Goal: Task Accomplishment & Management: Manage account settings

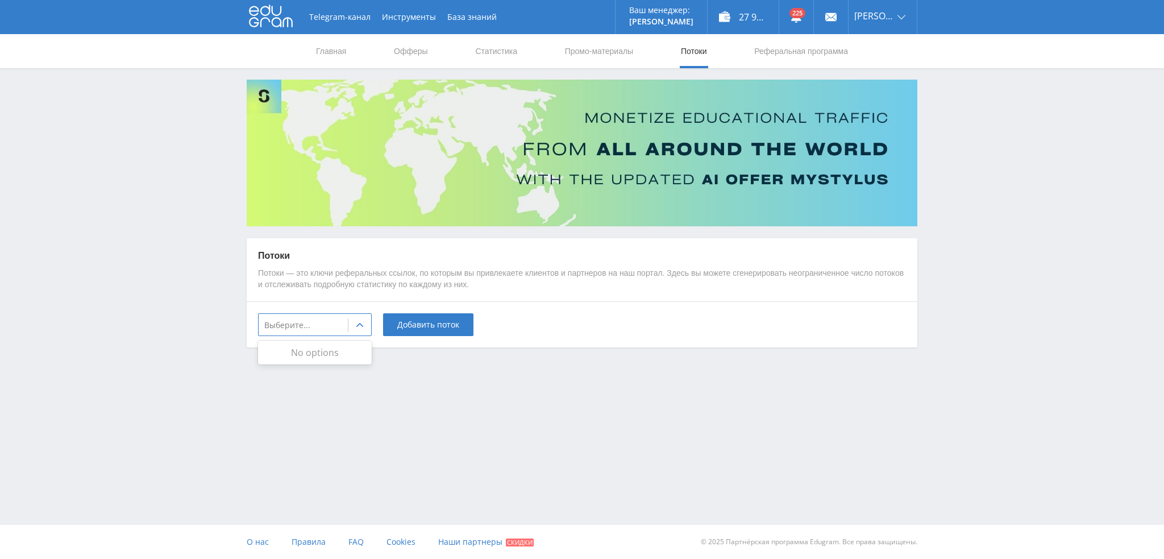
drag, startPoint x: 398, startPoint y: 292, endPoint x: 391, endPoint y: 294, distance: 7.0
click at [398, 292] on div "Потоки Потоки — это ключи реферальных ссылок, по которым вы привлекаете клиенто…" at bounding box center [582, 270] width 671 height 64
click at [369, 322] on div at bounding box center [359, 325] width 23 height 23
click at [357, 326] on icon at bounding box center [359, 325] width 9 height 9
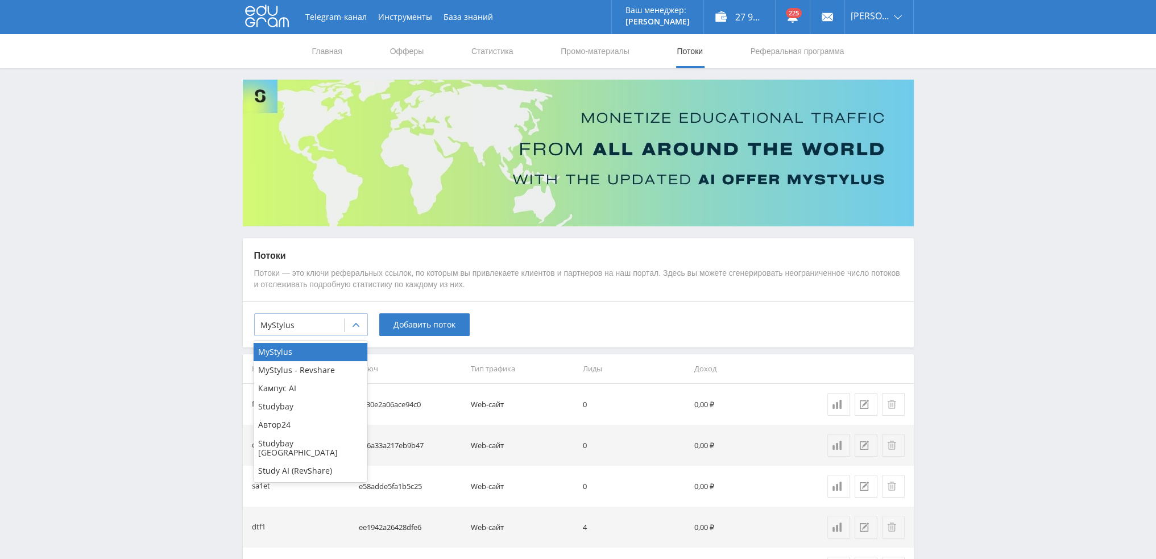
click at [352, 329] on div at bounding box center [356, 325] width 23 height 23
click at [298, 462] on div "Study AI (RevShare)" at bounding box center [311, 471] width 114 height 18
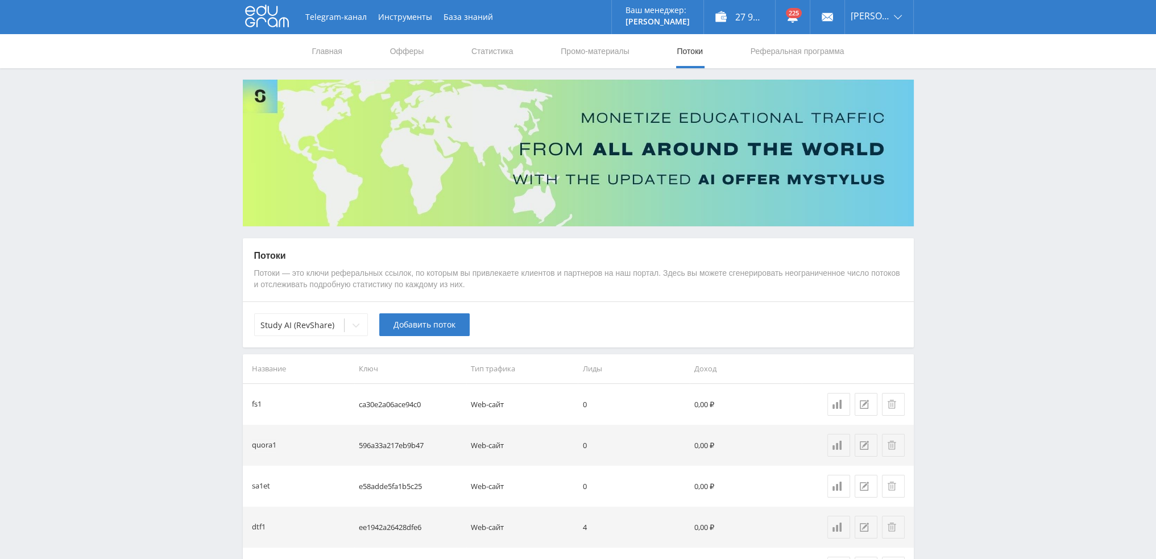
click at [414, 341] on div "Study AI (RevShare) Добавить поток" at bounding box center [578, 324] width 671 height 46
click at [417, 331] on button "Добавить поток" at bounding box center [424, 324] width 90 height 23
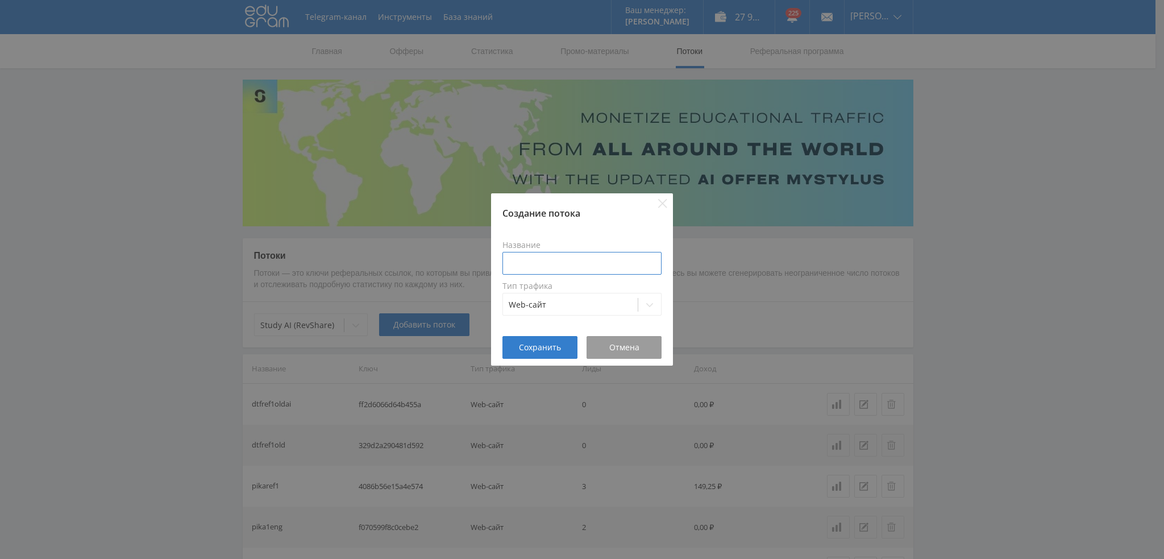
click at [545, 262] on input at bounding box center [582, 263] width 159 height 23
paste input "https://study24.ai/chat/suno"
type input "https://study24.ai/chat/suno"
type input "s"
type input "dtf1suno"
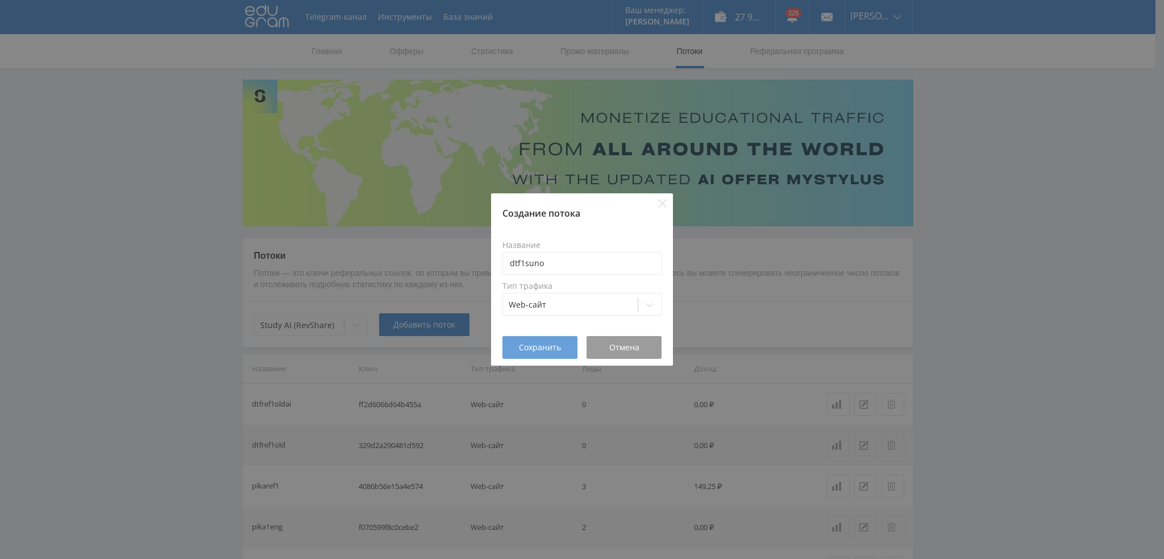
click at [538, 343] on span "Сохранить" at bounding box center [540, 347] width 42 height 9
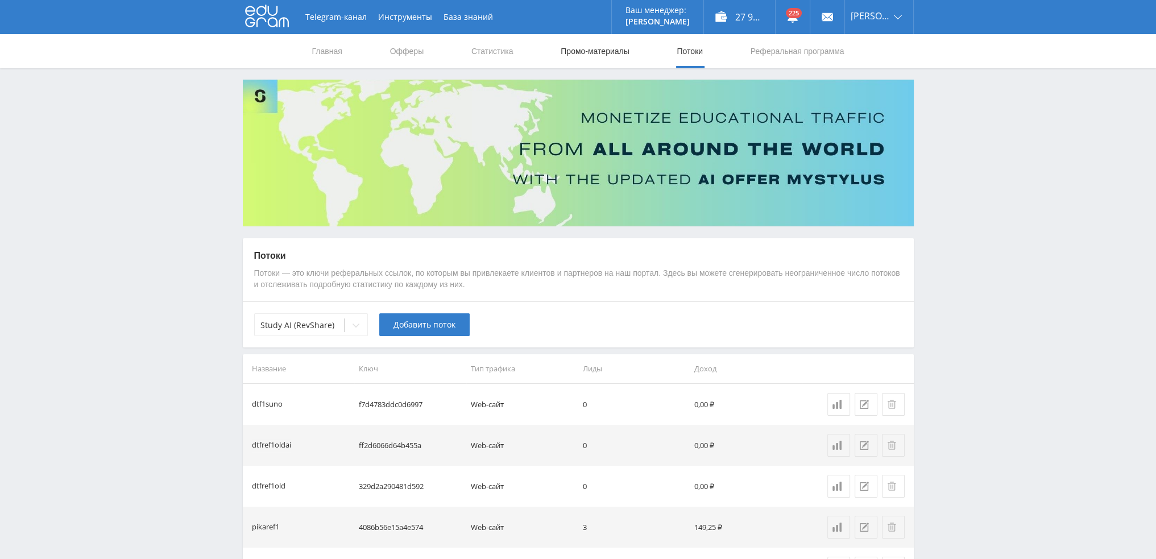
click at [586, 47] on link "Промо-материалы" at bounding box center [594, 51] width 70 height 34
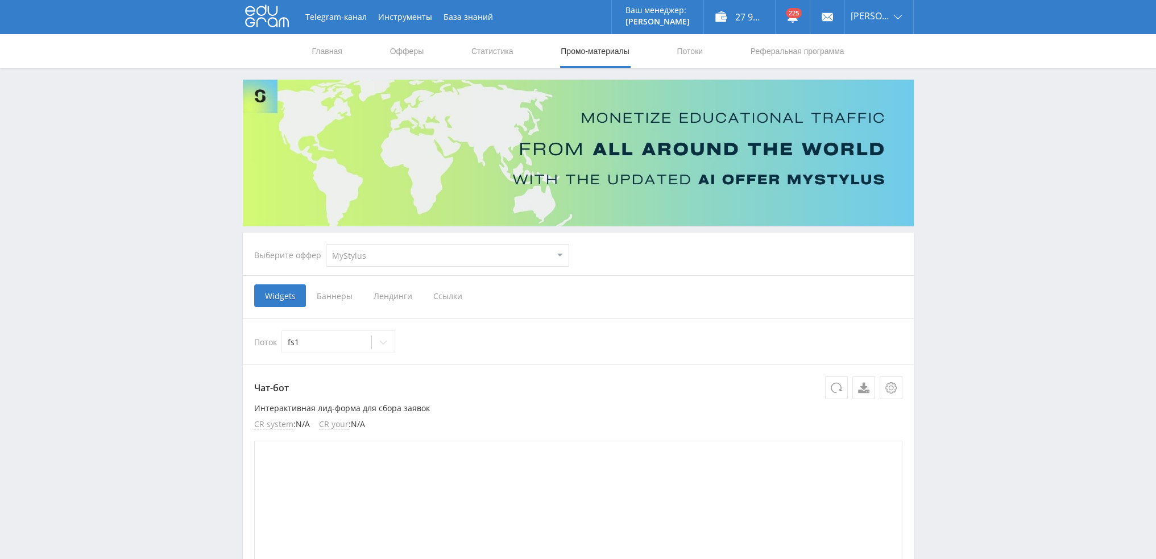
click at [363, 252] on select "MyStylus MyStylus - Revshare Кампус AI Studybay Автор24 Studybay Brazil Study A…" at bounding box center [447, 255] width 243 height 23
select select "376"
click at [326, 244] on select "MyStylus MyStylus - Revshare Кампус AI Studybay Автор24 Studybay Brazil Study A…" at bounding box center [447, 255] width 243 height 23
select select "376"
click at [341, 297] on span "Ссылки" at bounding box center [331, 295] width 51 height 23
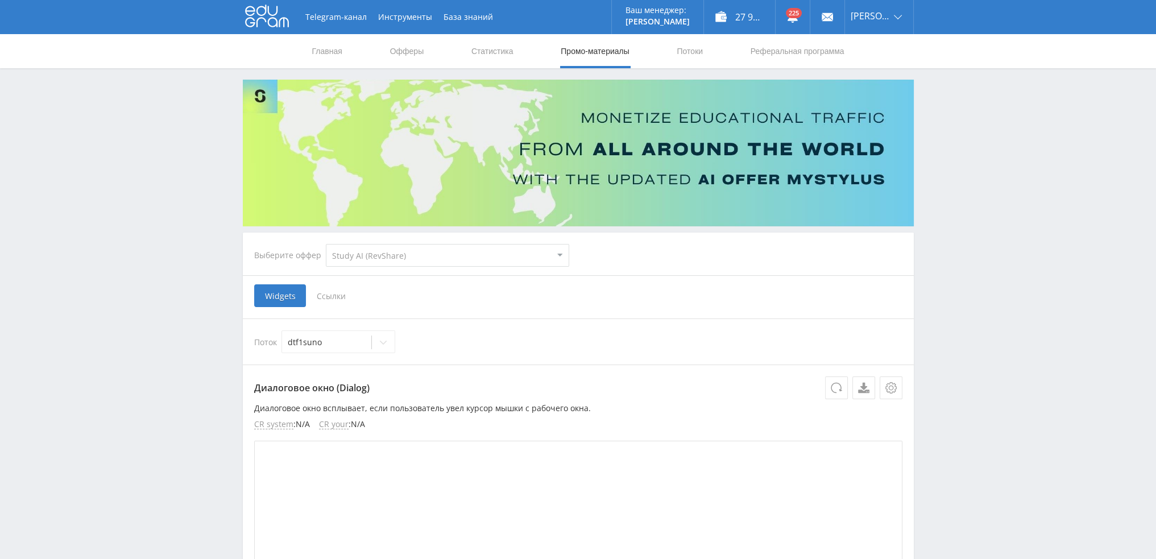
click at [0, 0] on input "Ссылки" at bounding box center [0, 0] width 0 height 0
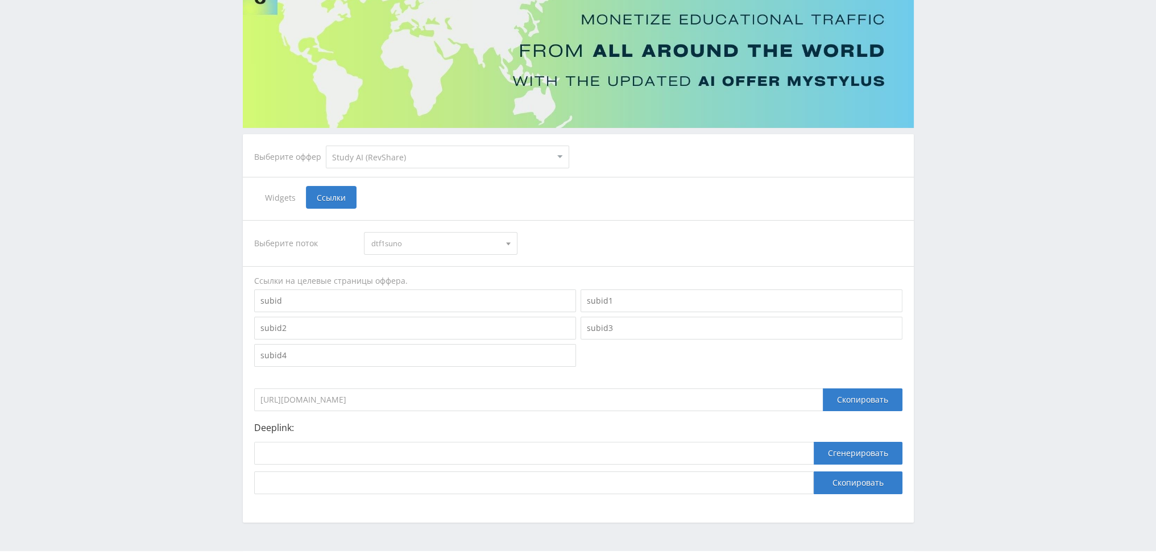
scroll to position [124, 0]
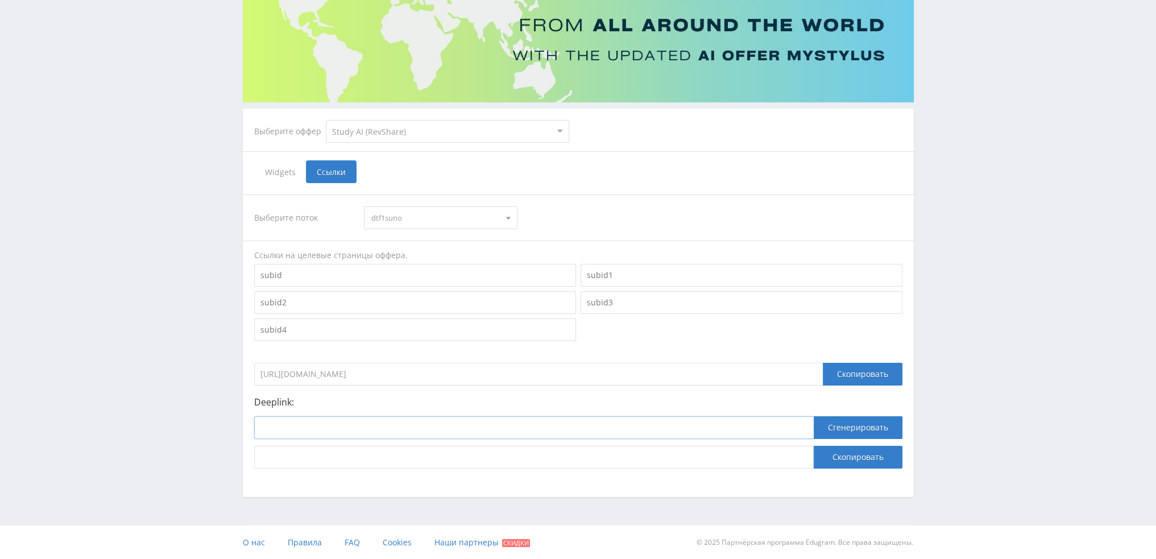
click at [401, 427] on input at bounding box center [533, 427] width 559 height 23
paste input "https://study24.ai/chat/suno"
type input "https://study24.ai/chat/suno"
click at [846, 431] on button "Сгенерировать" at bounding box center [857, 427] width 89 height 23
click at [847, 454] on button "Скопировать" at bounding box center [857, 457] width 89 height 23
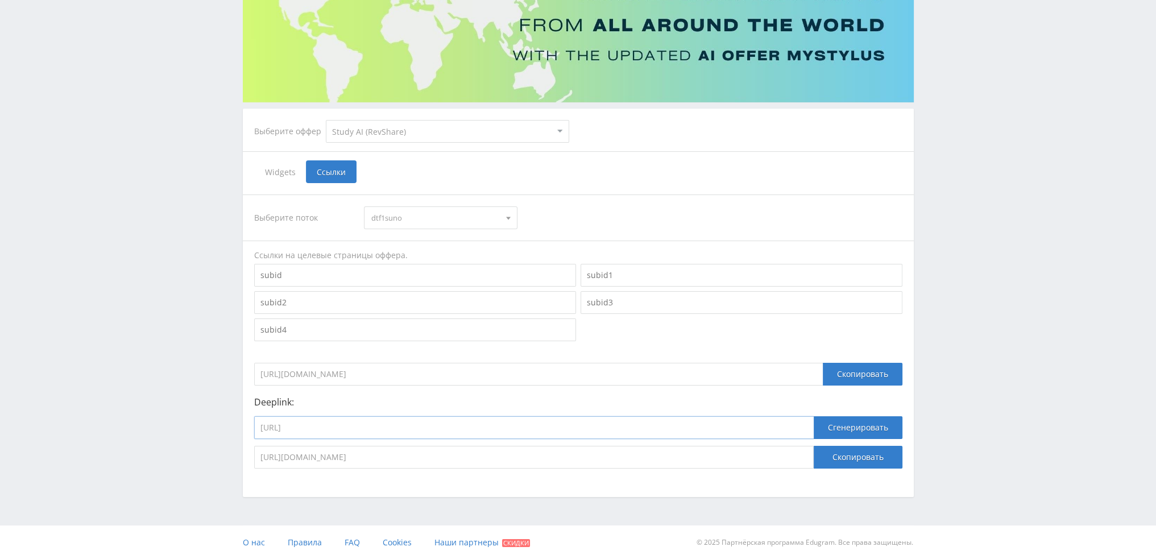
click at [384, 429] on input "https://study24.ai/chat/suno" at bounding box center [533, 427] width 559 height 23
paste input "chat_gpt5"
type input "https://study24.ai/chat/chat_gpt5"
click at [858, 426] on button "Сгенерировать" at bounding box center [857, 427] width 89 height 23
drag, startPoint x: 698, startPoint y: 460, endPoint x: 49, endPoint y: 459, distance: 648.6
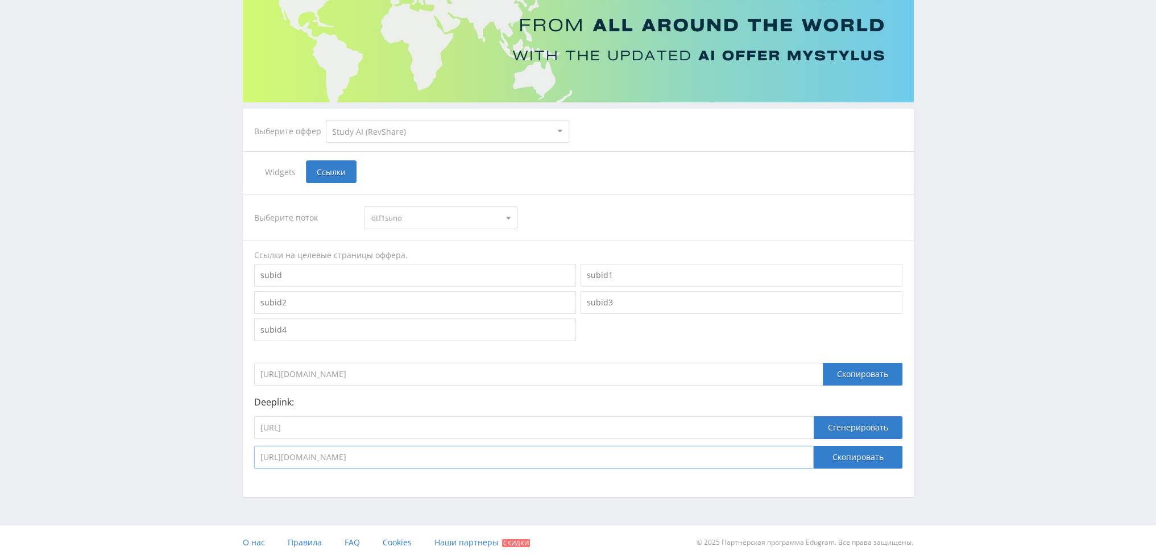
click at [49, 459] on div "Telegram-канал Инструменты База знаний Ваш менеджер: Valeria Valeria Online @va…" at bounding box center [578, 217] width 1156 height 683
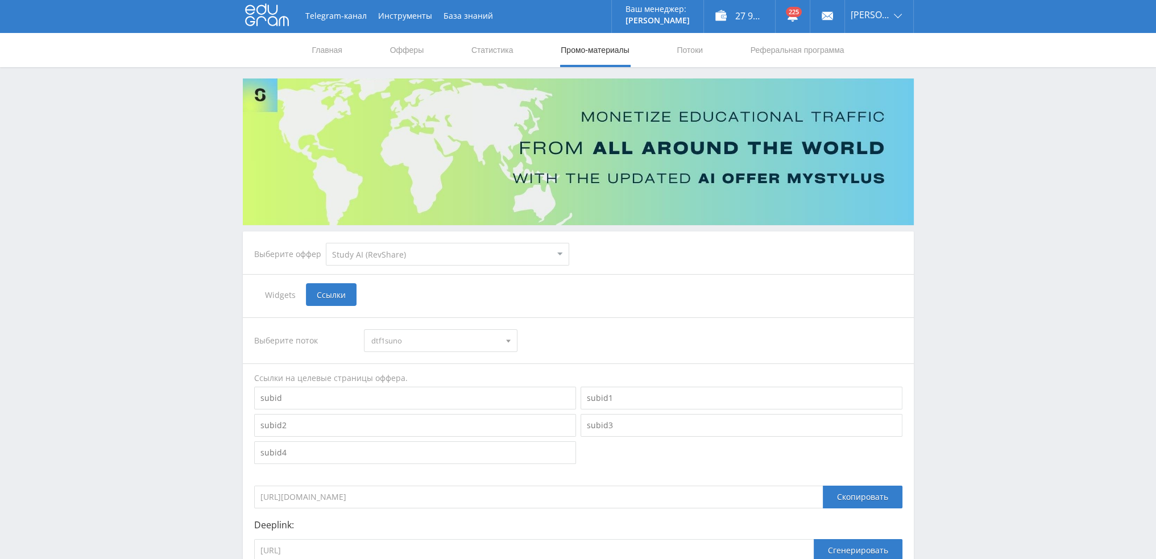
scroll to position [0, 0]
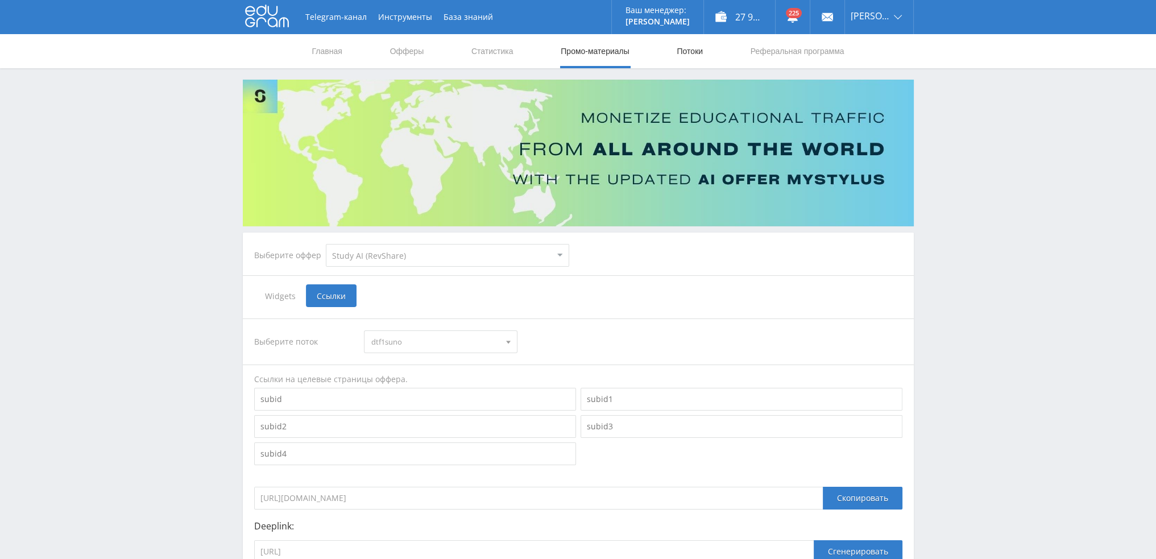
click at [689, 48] on link "Потоки" at bounding box center [689, 51] width 28 height 34
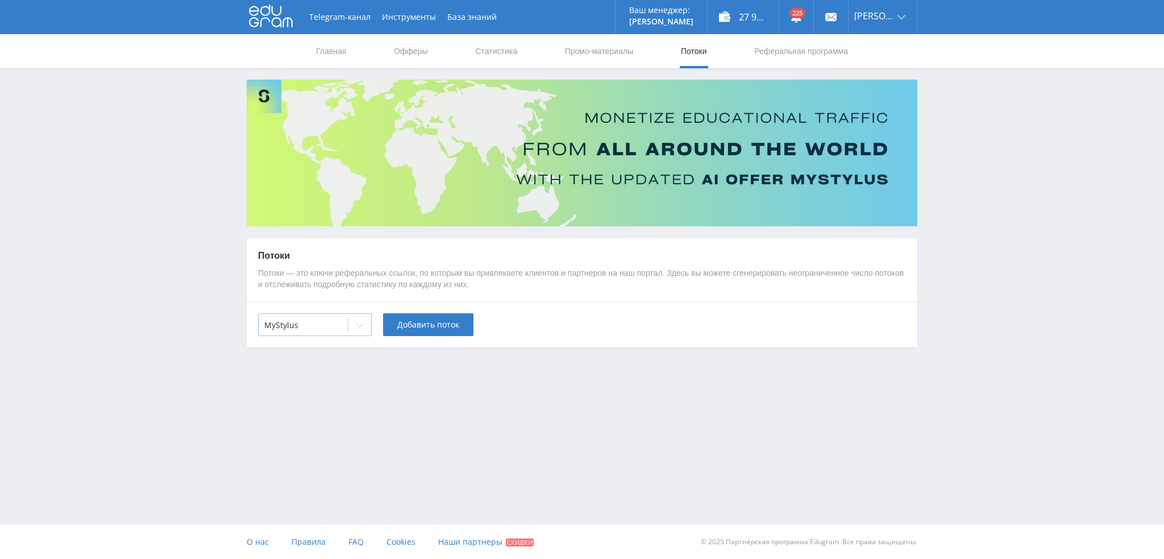
click at [307, 327] on div at bounding box center [303, 324] width 78 height 11
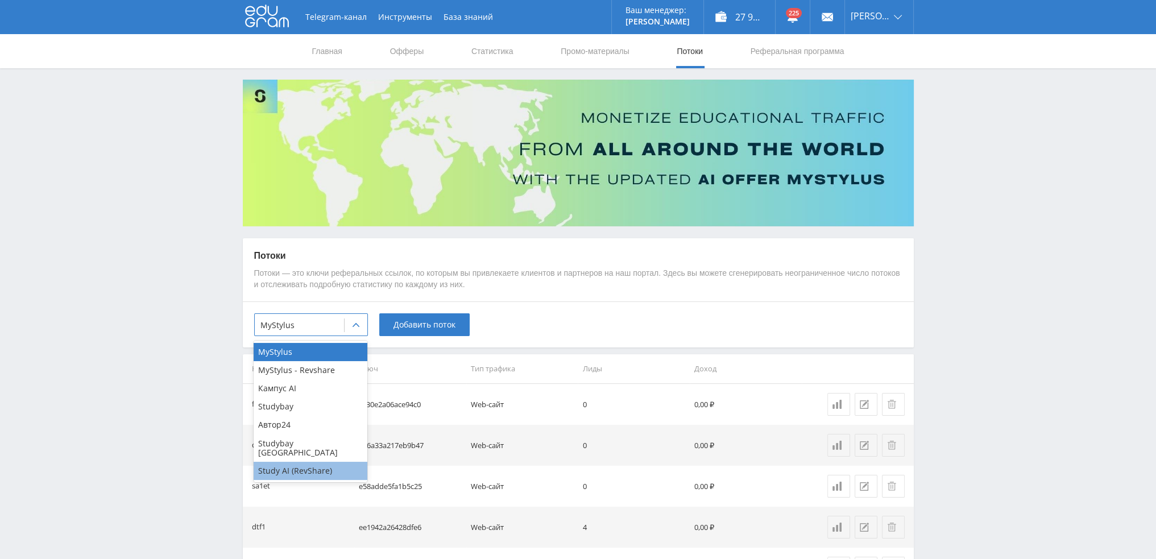
click at [312, 463] on div "Study AI (RevShare)" at bounding box center [311, 471] width 114 height 18
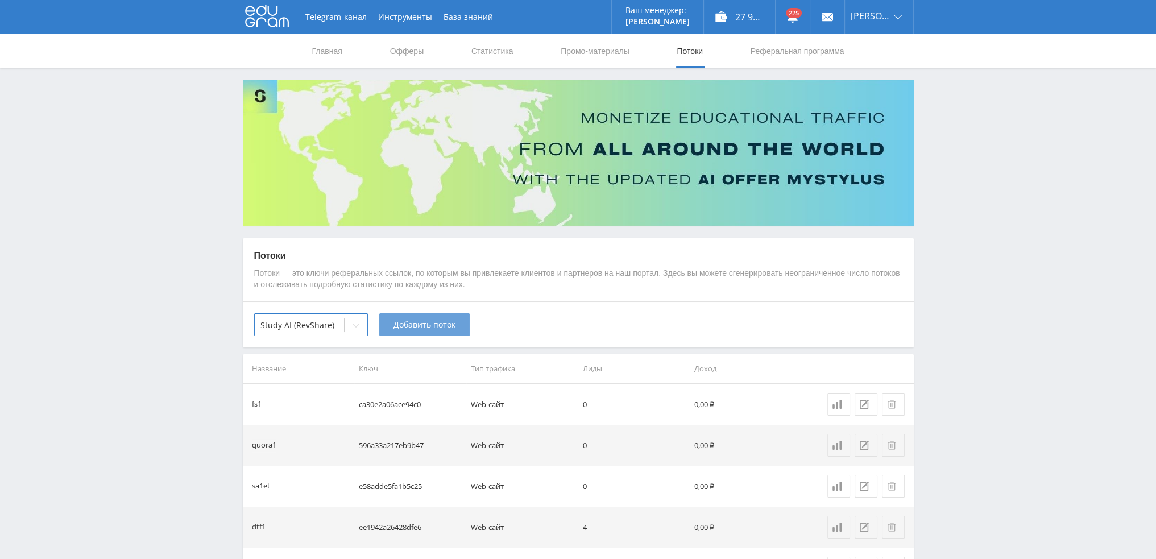
click at [425, 321] on span "Добавить поток" at bounding box center [424, 324] width 62 height 9
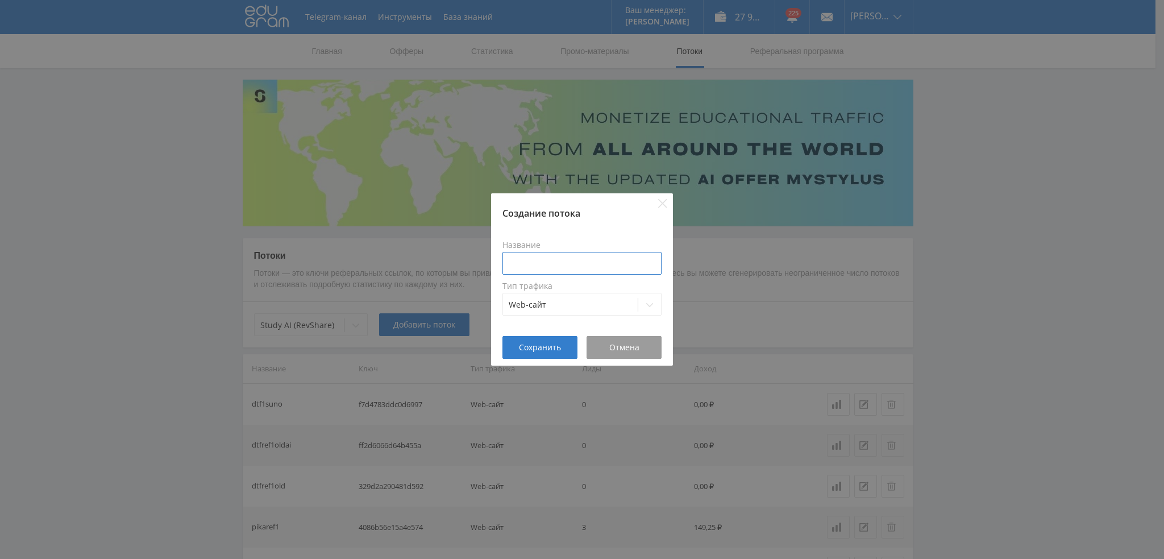
click at [526, 261] on input at bounding box center [582, 263] width 159 height 23
type input "dtf1songpt"
click at [534, 356] on button "Сохранить" at bounding box center [540, 347] width 75 height 23
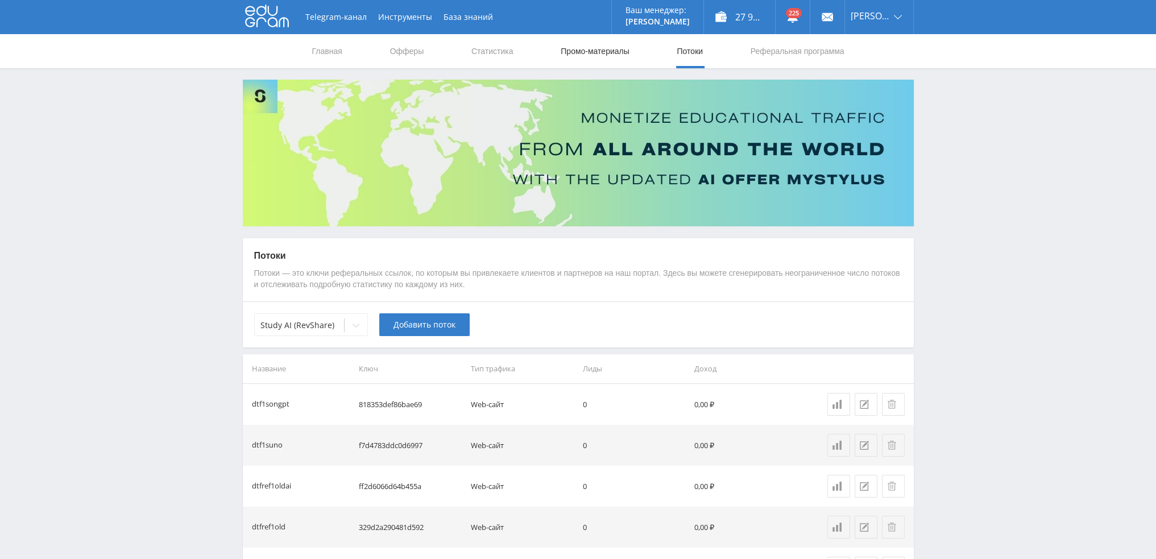
click at [603, 45] on link "Промо-материалы" at bounding box center [594, 51] width 70 height 34
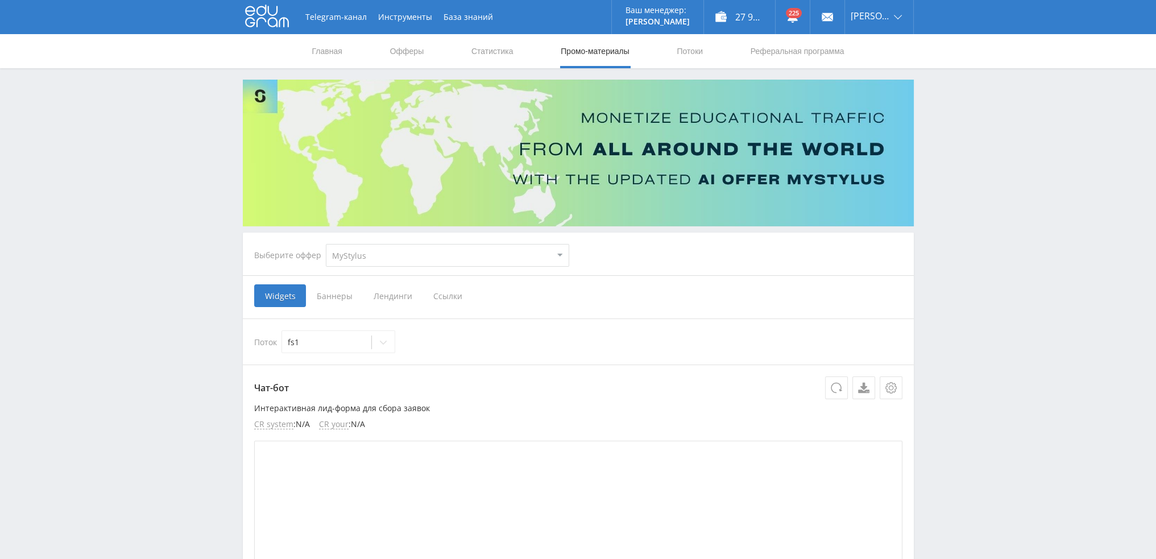
click at [358, 259] on select "MyStylus MyStylus - Revshare Кампус AI Studybay Автор24 Studybay Brazil Study A…" at bounding box center [447, 255] width 243 height 23
select select "376"
click at [326, 244] on select "MyStylus MyStylus - Revshare Кампус AI Studybay Автор24 Studybay Brazil Study A…" at bounding box center [447, 255] width 243 height 23
select select "376"
click at [339, 296] on span "Ссылки" at bounding box center [331, 295] width 51 height 23
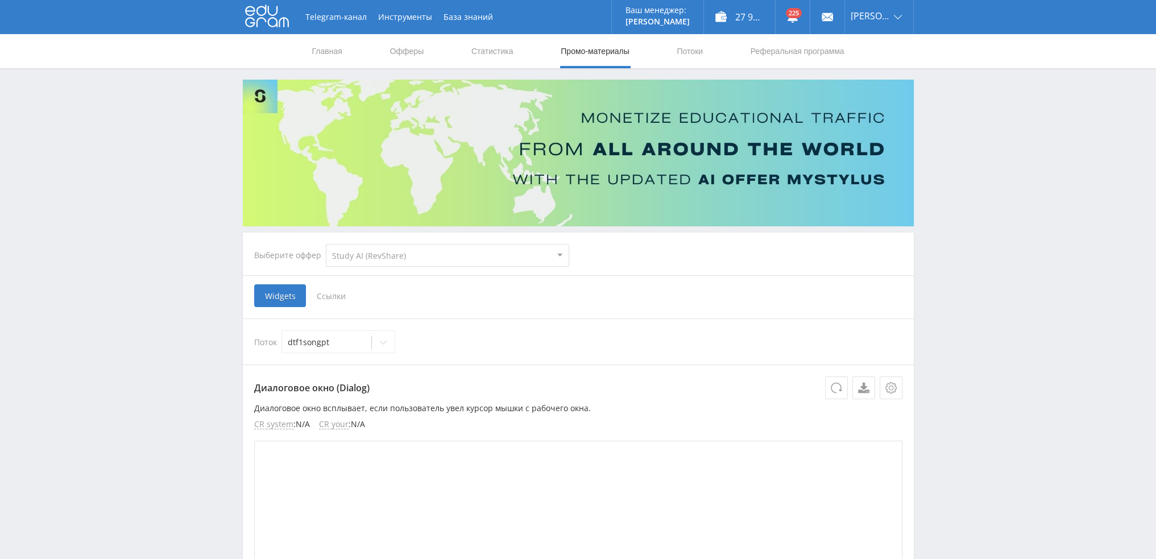
click at [0, 0] on input "Ссылки" at bounding box center [0, 0] width 0 height 0
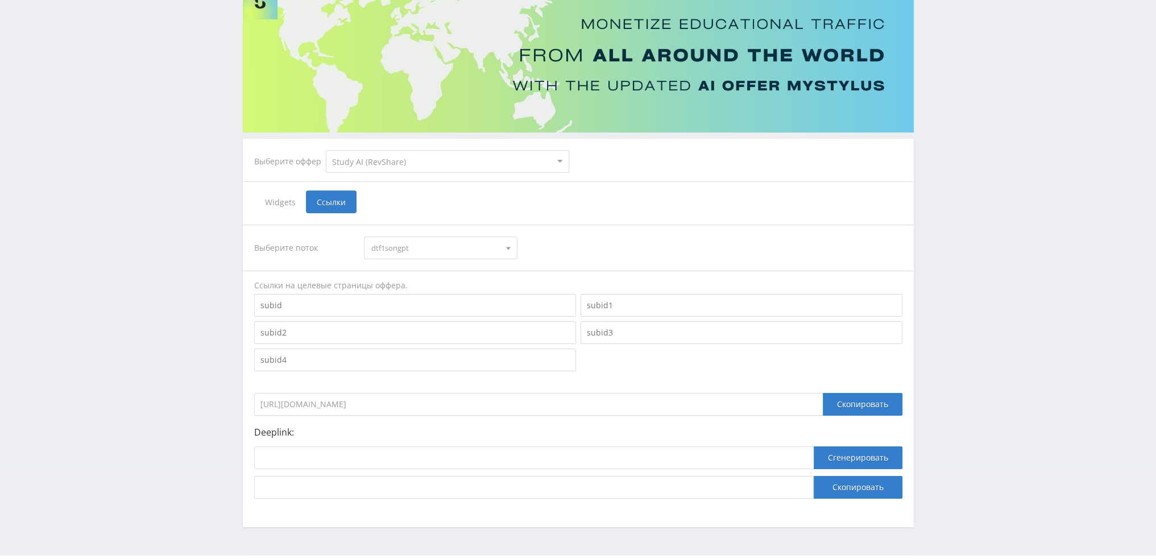
scroll to position [124, 0]
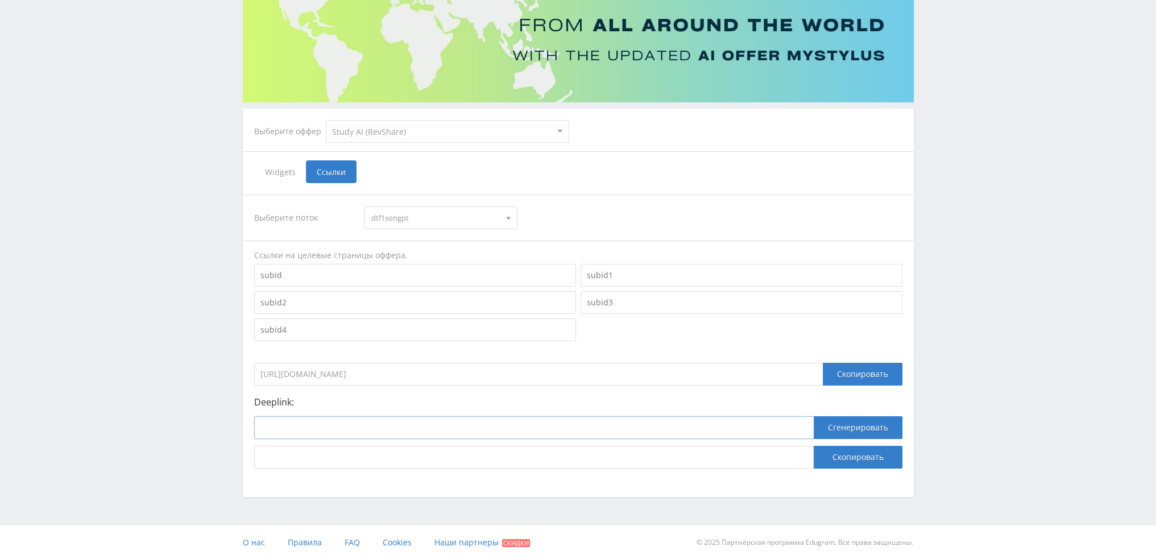
click at [558, 427] on input at bounding box center [533, 427] width 559 height 23
paste input "https://eduforms.org/?rid=f7d4783ddc0d6997&ulp=https%3A%2F%2Fstudy24.ai%2Fchat%…"
type input "https://eduforms.org/?rid=f7d4783ddc0d6997&ulp=https%3A%2F%2Fstudy24.ai%2Fchat%…"
click at [850, 422] on button "Сгенерировать" at bounding box center [857, 427] width 89 height 23
click at [669, 425] on input "https://eduforms.org/?rid=f7d4783ddc0d6997&ulp=https%3A%2F%2Fstudy24.ai%2Fchat%…" at bounding box center [533, 427] width 559 height 23
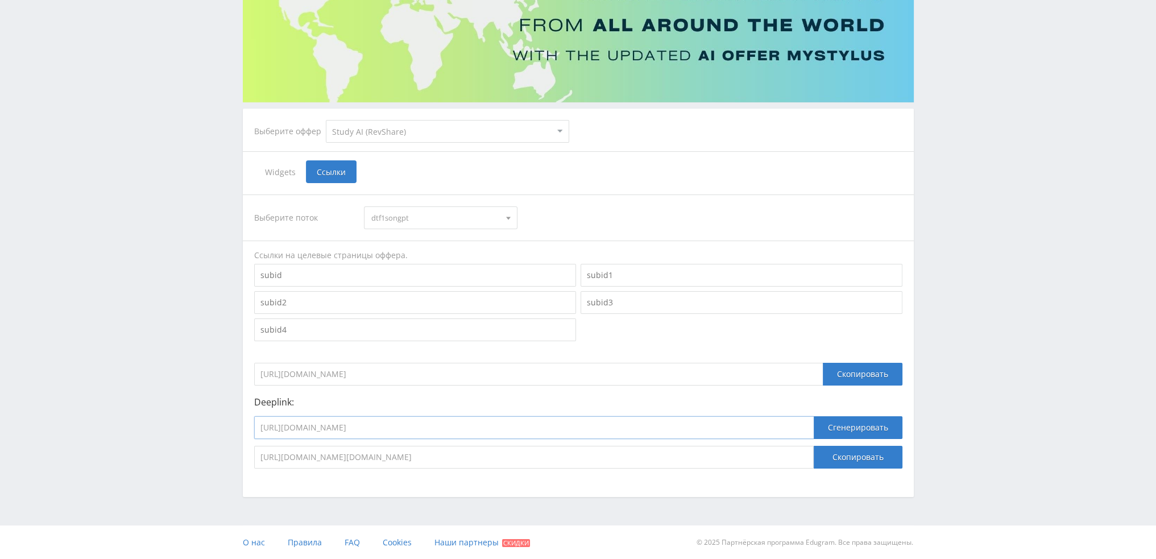
paste input "study24.ai/chat/"
type input "https://study24.ai/chat/chat_gpt5"
click at [853, 433] on button "Сгенерировать" at bounding box center [857, 427] width 89 height 23
click at [859, 462] on button "Скопировать" at bounding box center [857, 457] width 89 height 23
